Goal: Task Accomplishment & Management: Complete application form

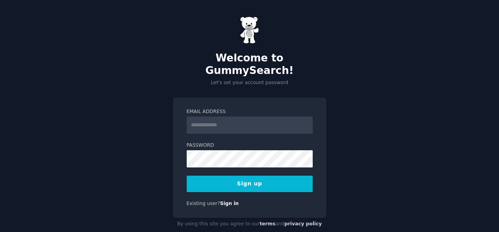
click at [242, 117] on input "Email Address" at bounding box center [250, 125] width 126 height 17
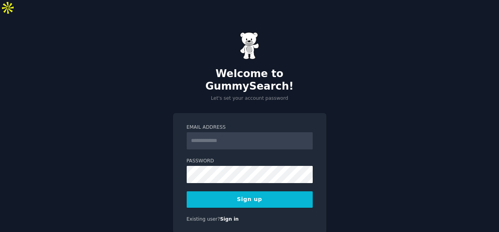
type input "**********"
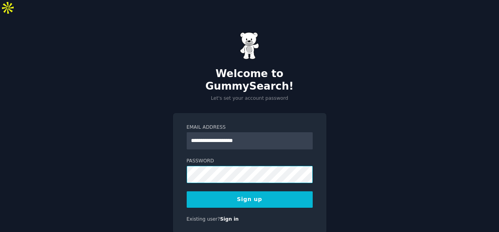
click at [170, 146] on div "**********" at bounding box center [249, 139] width 499 height 247
click at [169, 147] on div "**********" at bounding box center [249, 139] width 499 height 247
click at [187, 191] on button "Sign up" at bounding box center [250, 199] width 126 height 16
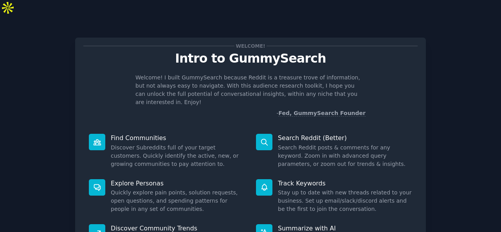
scroll to position [74, 0]
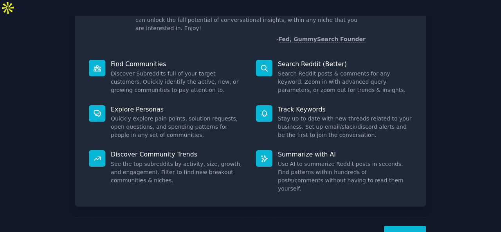
click at [407, 226] on button "Next" at bounding box center [405, 235] width 42 height 19
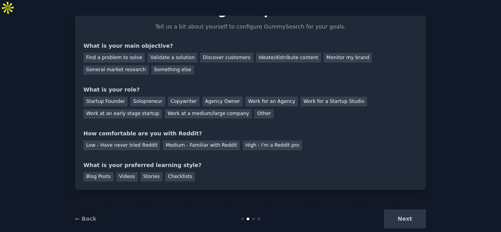
scroll to position [15, 0]
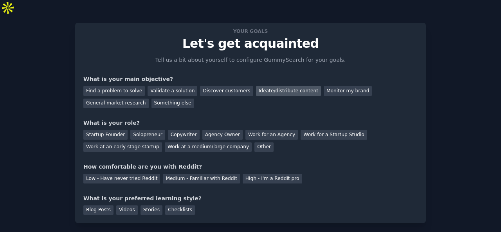
click at [287, 86] on div "Ideate/distribute content" at bounding box center [288, 91] width 65 height 10
click at [324, 83] on div "Find a problem to solve Validate a solution Discover customers Ideate/distribut…" at bounding box center [250, 95] width 334 height 25
click at [325, 86] on div "Monitor my brand" at bounding box center [348, 91] width 48 height 10
click at [266, 86] on div "Ideate/distribute content" at bounding box center [288, 91] width 65 height 10
click at [185, 130] on div "Copywriter" at bounding box center [184, 135] width 32 height 10
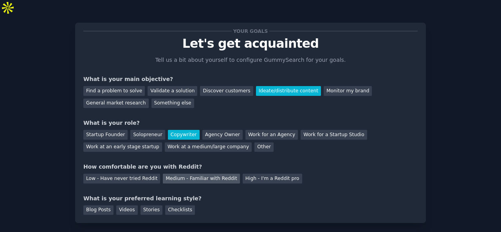
click at [213, 174] on div "Medium - Familiar with Reddit" at bounding box center [201, 179] width 77 height 10
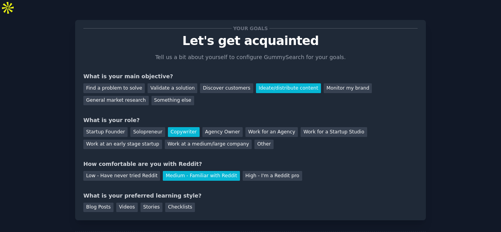
scroll to position [18, 0]
click at [178, 202] on div "Checklists" at bounding box center [180, 207] width 30 height 10
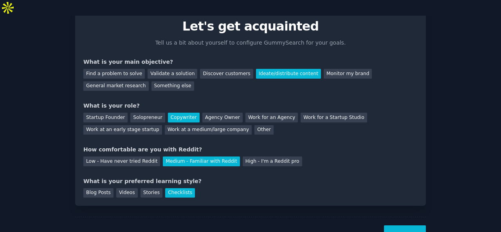
scroll to position [48, 0]
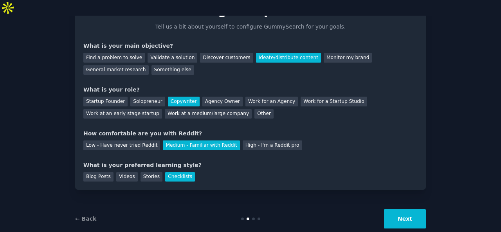
click at [403, 209] on button "Next" at bounding box center [405, 218] width 42 height 19
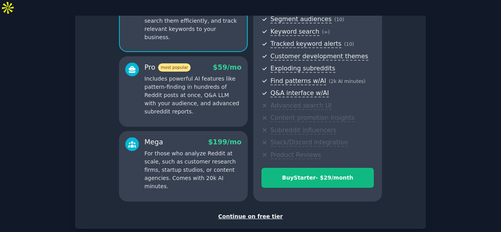
scroll to position [132, 0]
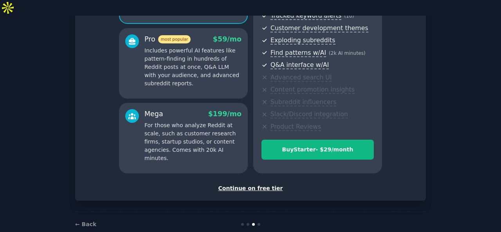
click at [254, 184] on div "Continue on free tier" at bounding box center [250, 188] width 334 height 8
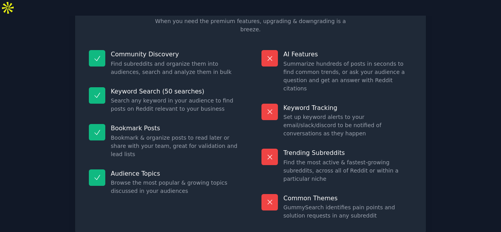
scroll to position [73, 0]
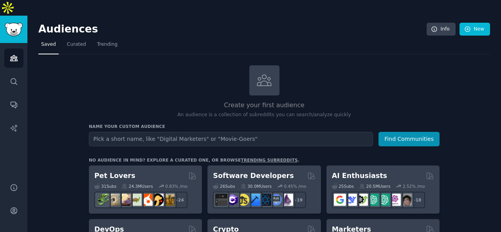
click at [244, 132] on input "text" at bounding box center [231, 139] width 284 height 14
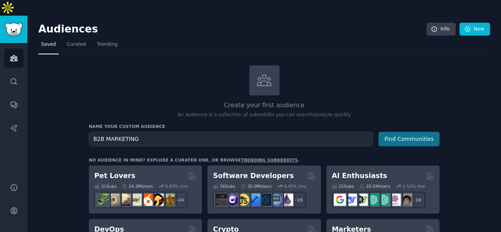
type input "B2B MARKETING"
click at [422, 132] on button "Find Communities" at bounding box center [408, 139] width 61 height 14
